Goal: Navigation & Orientation: Find specific page/section

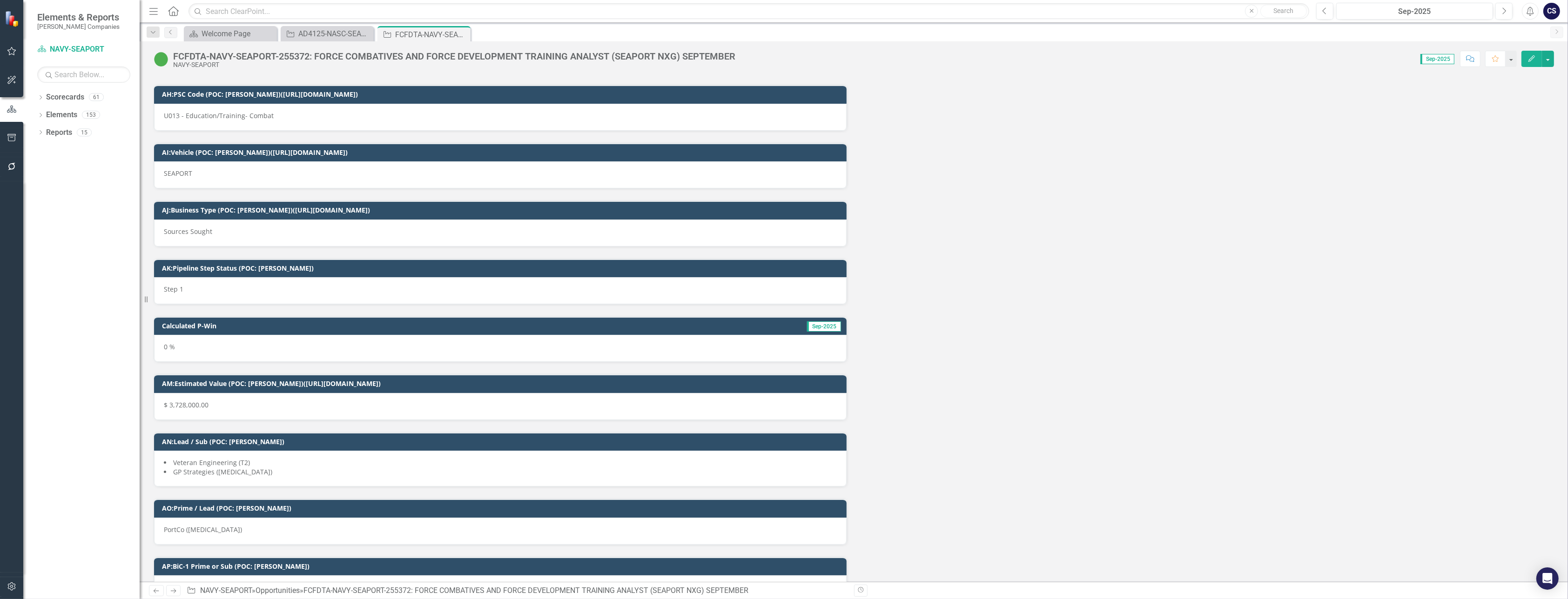
scroll to position [5290, 0]
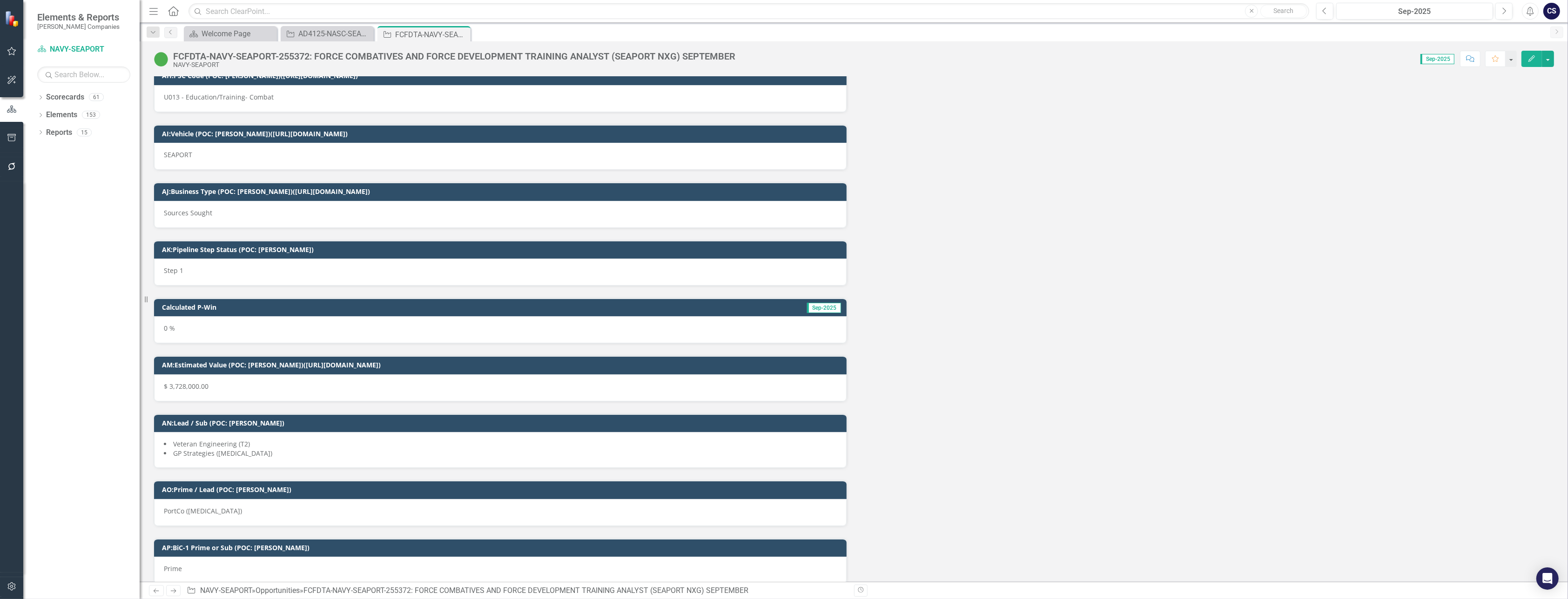
click at [468, 124] on div "AI:Vehicle (POC: [PERSON_NAME])([URL][DOMAIN_NAME]) SEAPORT" at bounding box center [500, 147] width 693 height 46
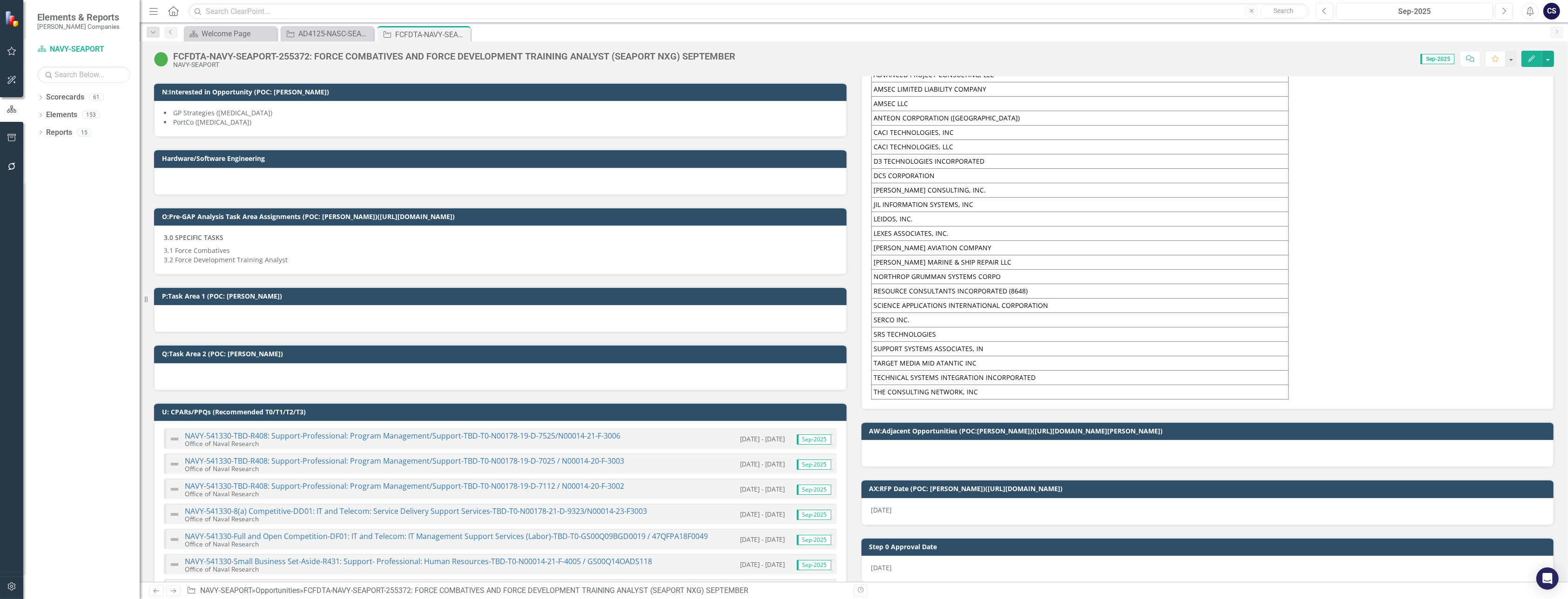
scroll to position [641, 0]
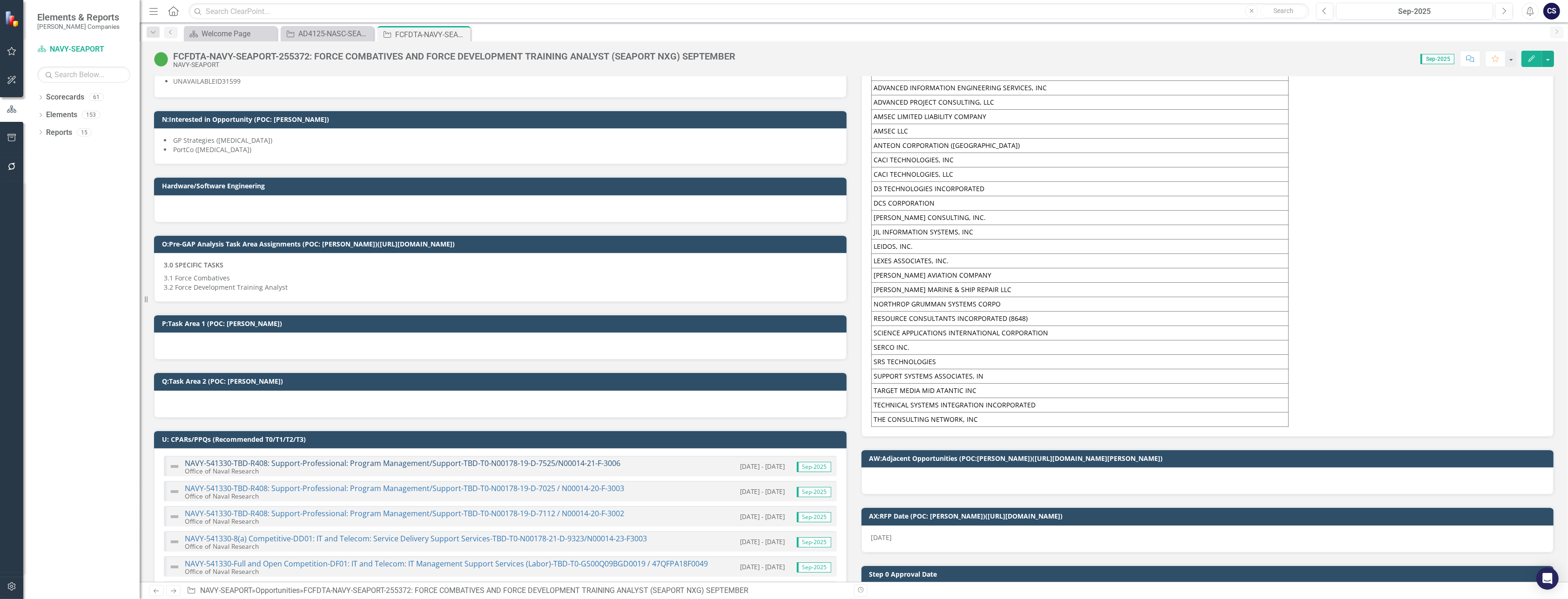
click at [345, 458] on link "NAVY-541330-TBD-R408: Support-Professional: Program Management/Support-TBD-T0-N…" at bounding box center [402, 463] width 435 height 10
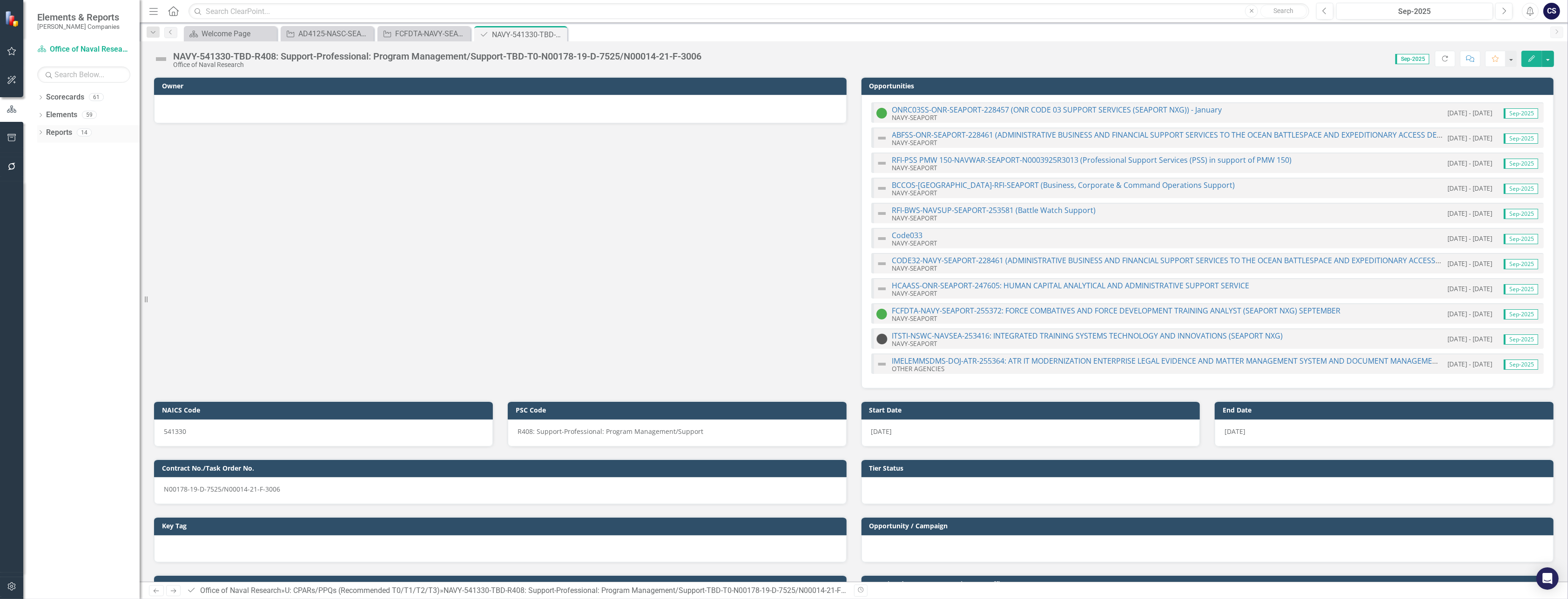
click at [55, 134] on link "Reports" at bounding box center [59, 133] width 26 height 11
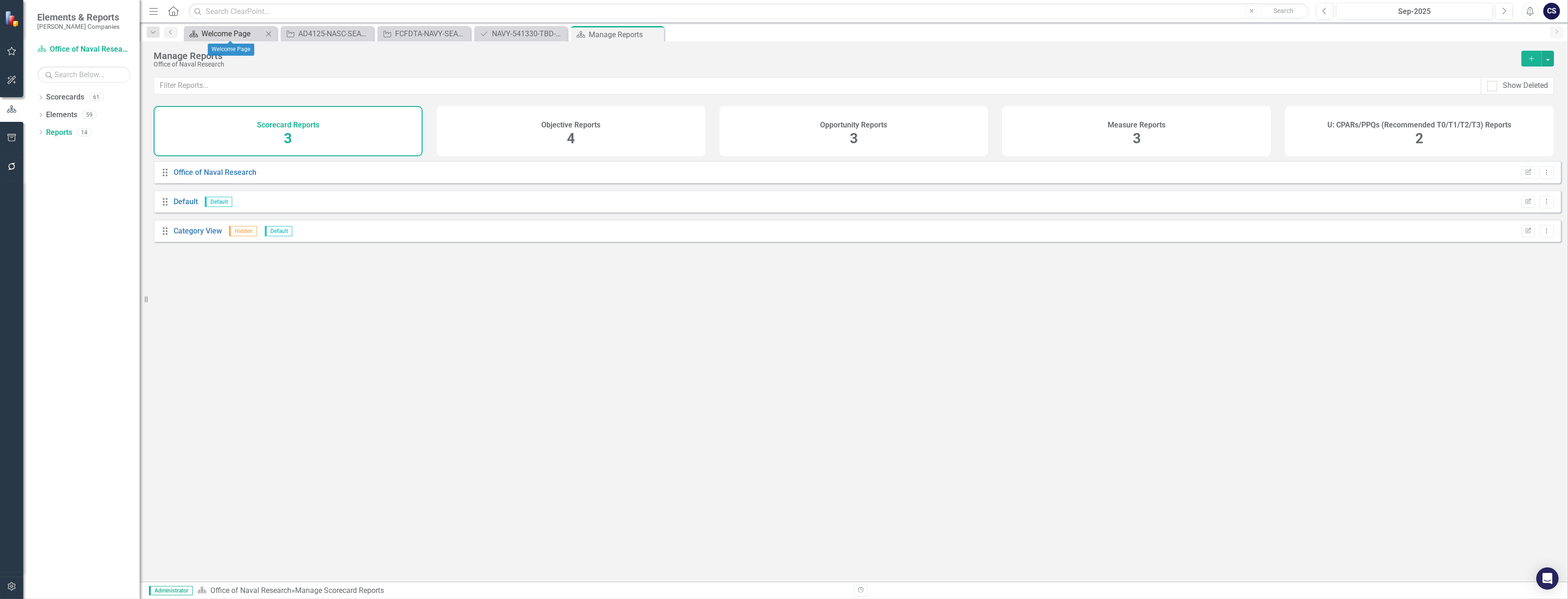
click at [219, 31] on div "Welcome Page" at bounding box center [233, 34] width 62 height 12
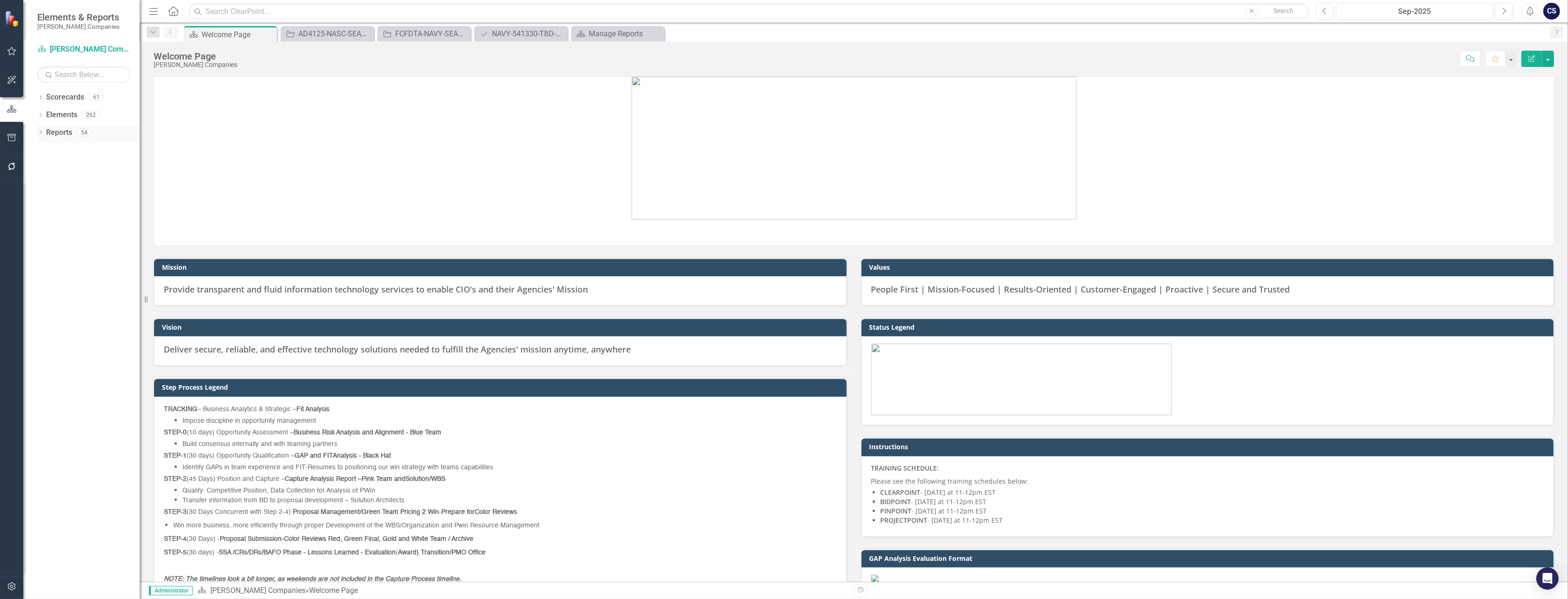
click at [56, 132] on link "Reports" at bounding box center [59, 133] width 26 height 11
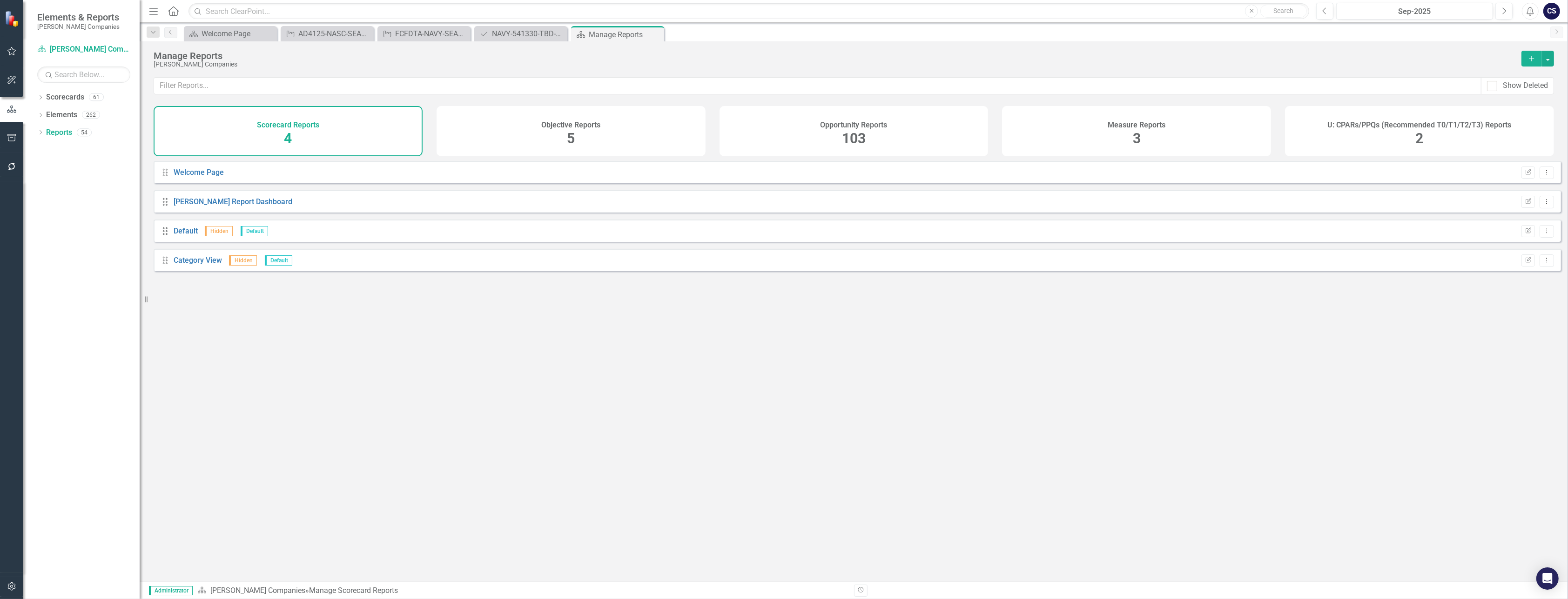
click at [789, 139] on span "103" at bounding box center [854, 138] width 24 height 16
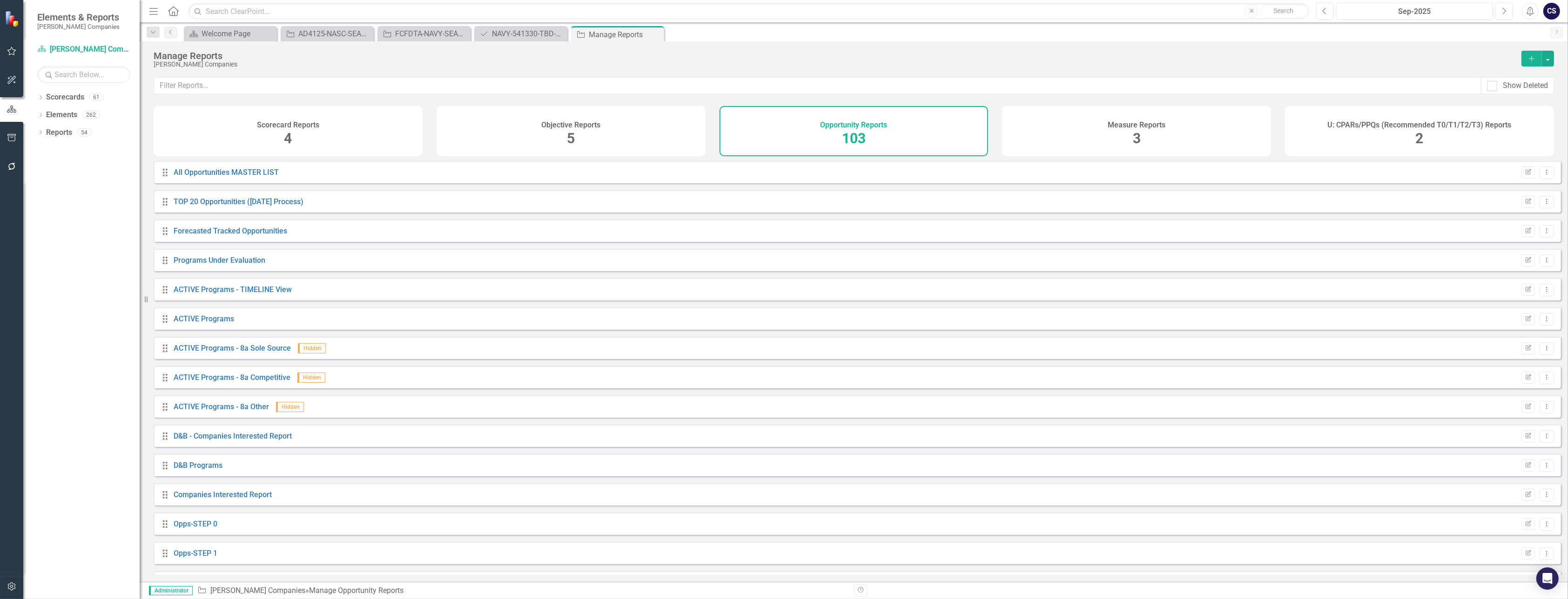
click at [143, 105] on div "Resize" at bounding box center [143, 300] width 7 height 599
click at [411, 33] on div "FCFDTA-NAVY-SEAPORT-255372: FORCE COMBATIVES AND FORCE DEVELOPMENT TRAINING ANA…" at bounding box center [426, 34] width 62 height 12
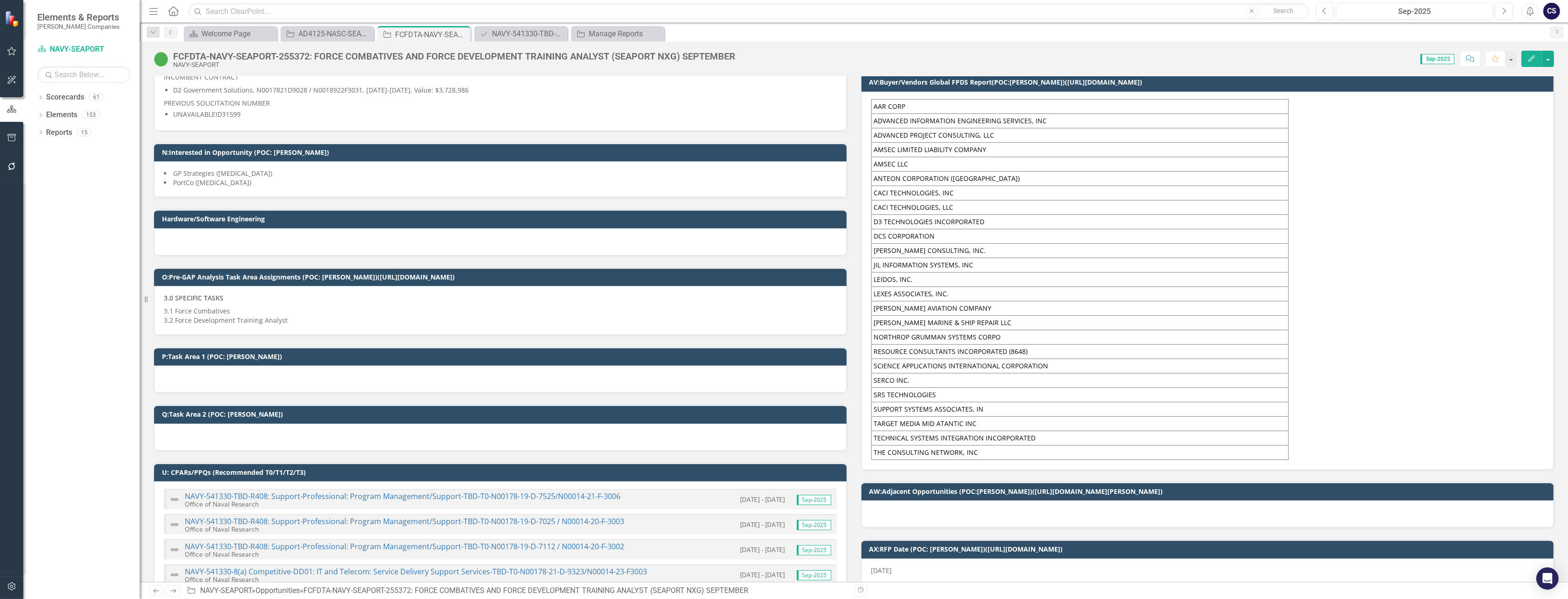
scroll to position [683, 0]
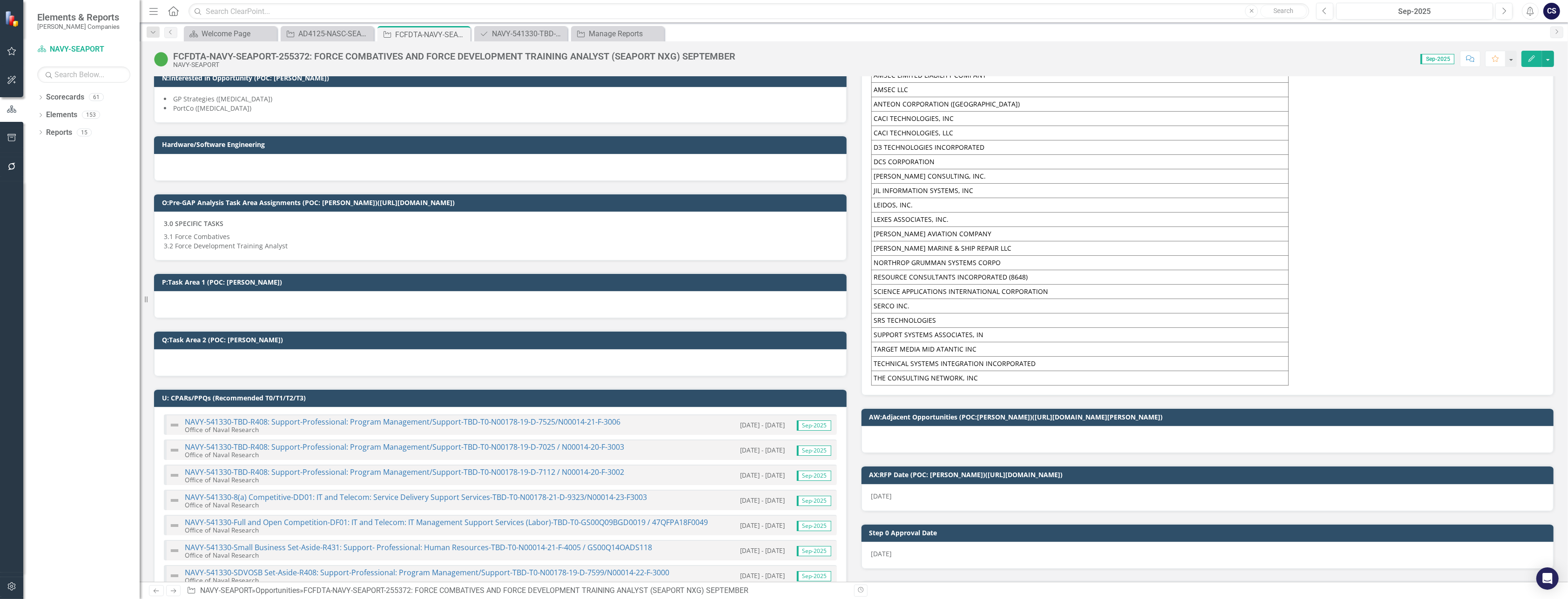
click at [789, 57] on icon "Comment" at bounding box center [1470, 58] width 8 height 7
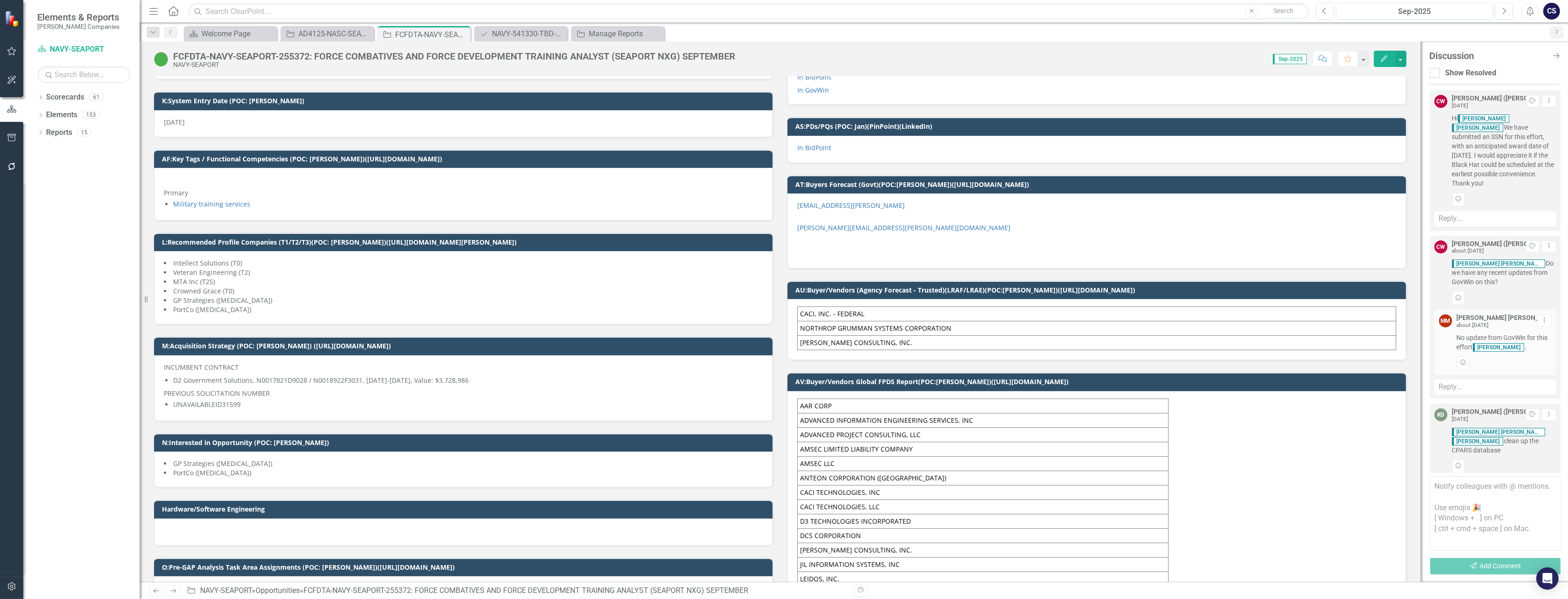
scroll to position [0, 0]
